Goal: Transaction & Acquisition: Purchase product/service

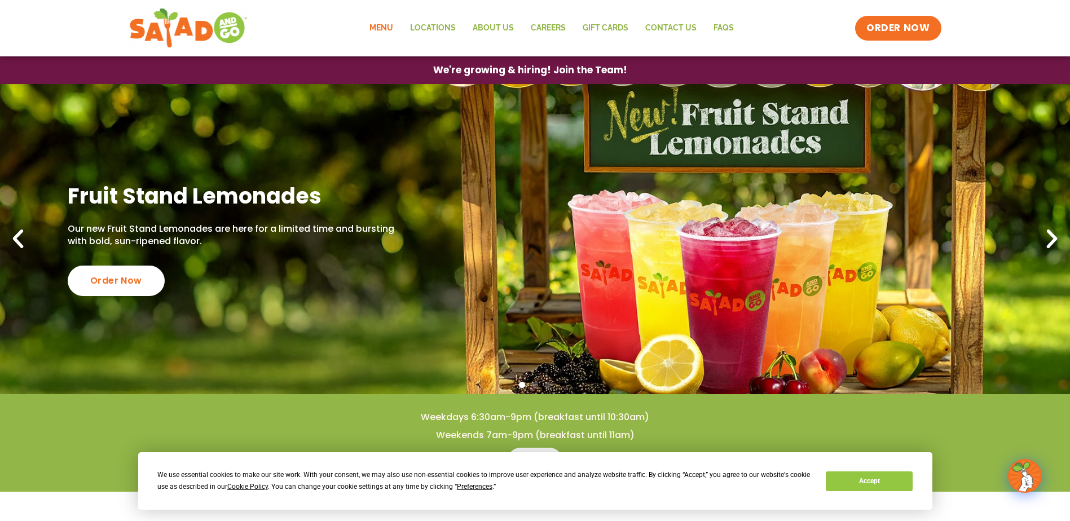
click at [389, 24] on link "Menu" at bounding box center [381, 28] width 41 height 26
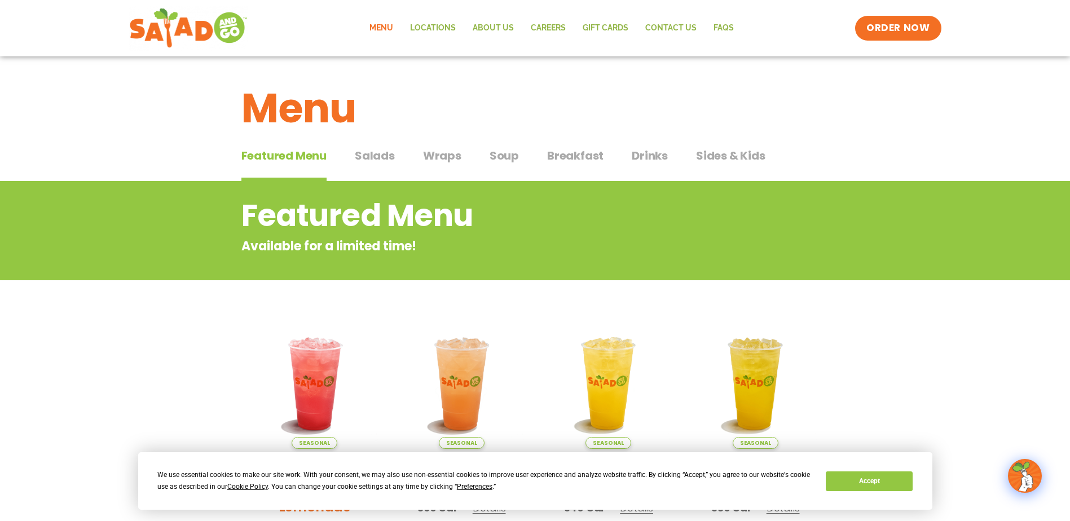
click at [555, 152] on span "Breakfast" at bounding box center [575, 155] width 56 height 17
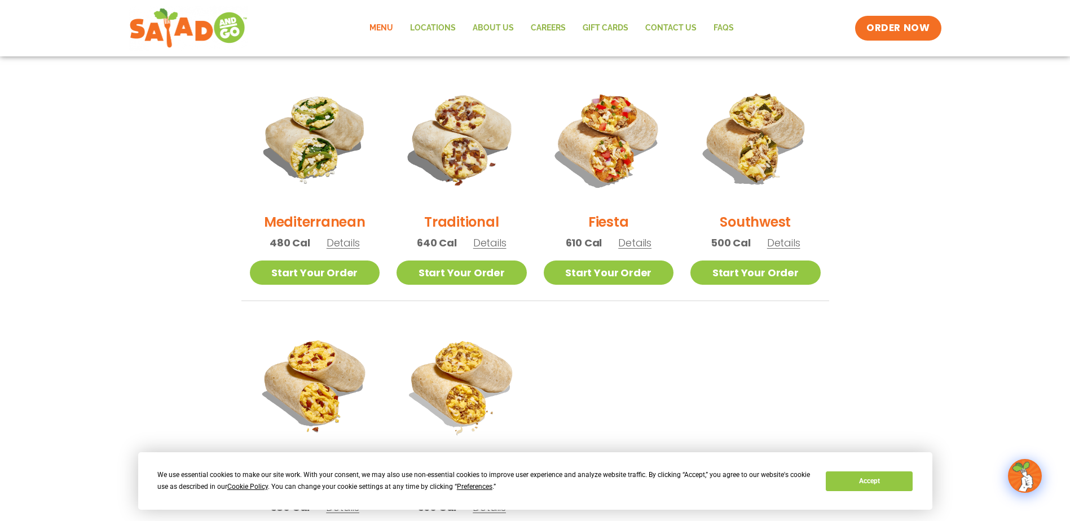
scroll to position [282, 0]
click at [884, 484] on button "Accept" at bounding box center [869, 481] width 87 height 20
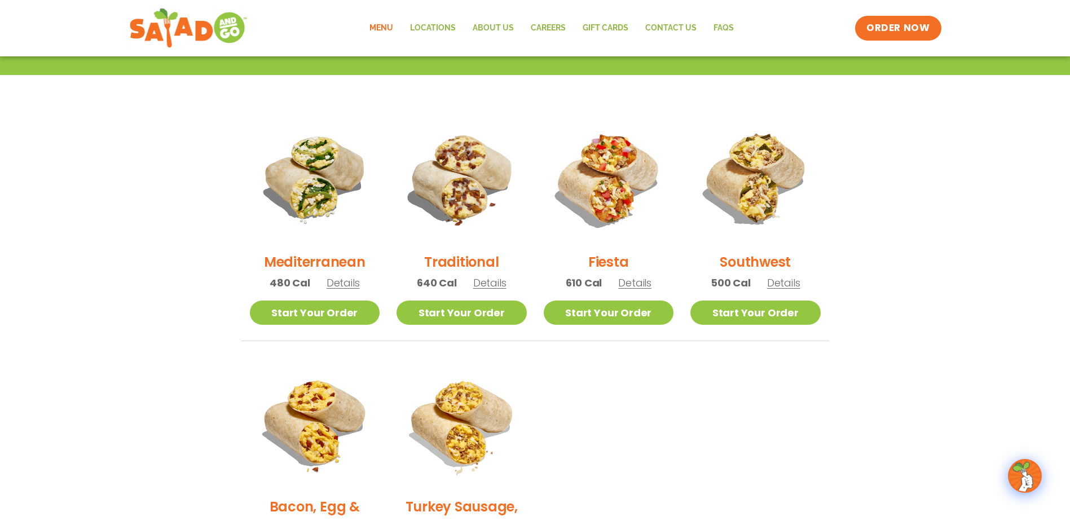
scroll to position [226, 0]
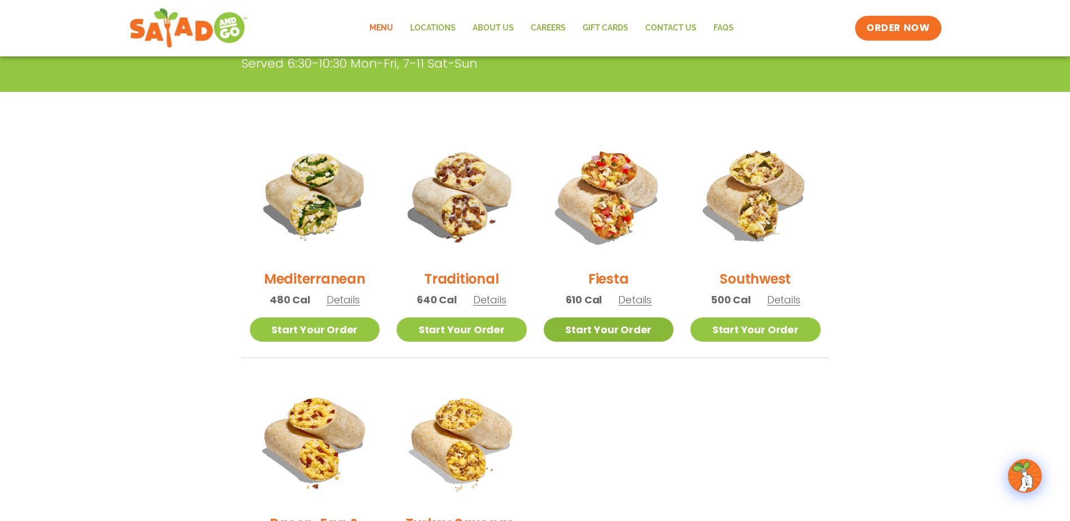
click at [611, 332] on link "Start Your Order" at bounding box center [609, 329] width 130 height 24
